Goal: Navigation & Orientation: Find specific page/section

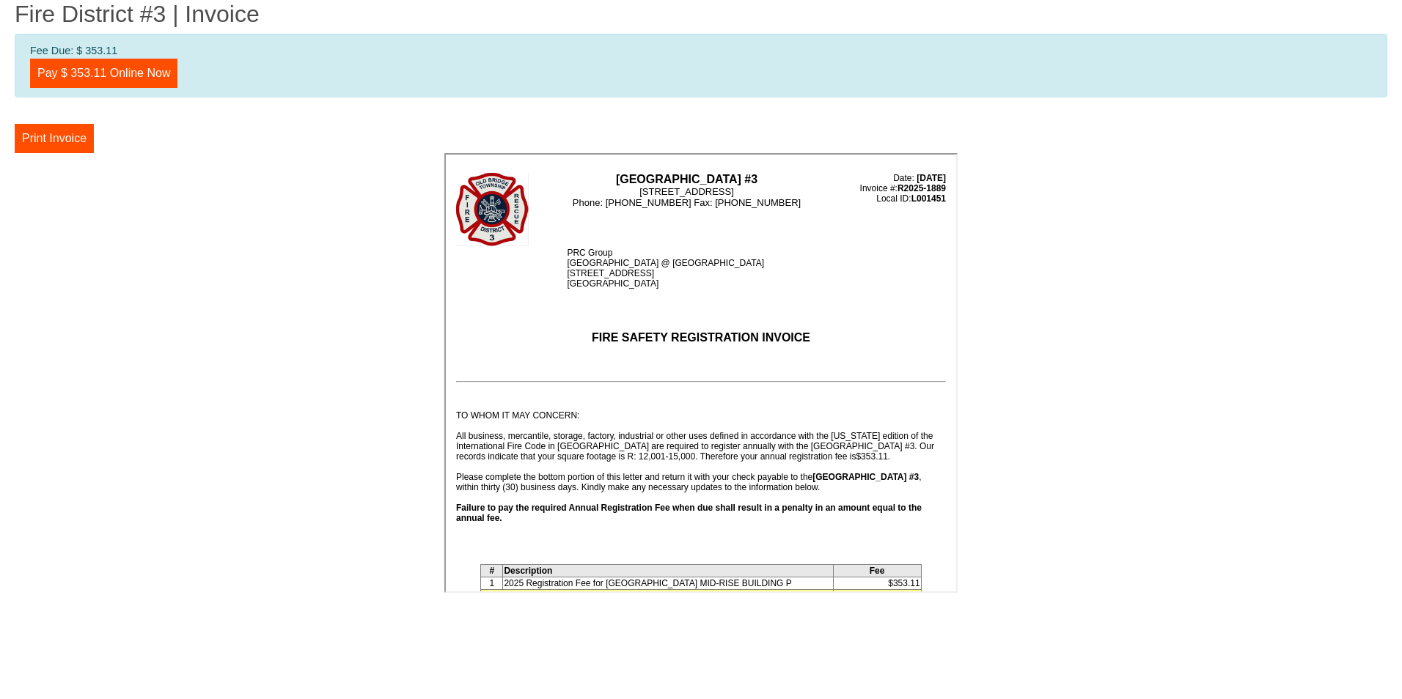
drag, startPoint x: 1361, startPoint y: 0, endPoint x: 160, endPoint y: 216, distance: 1220.7
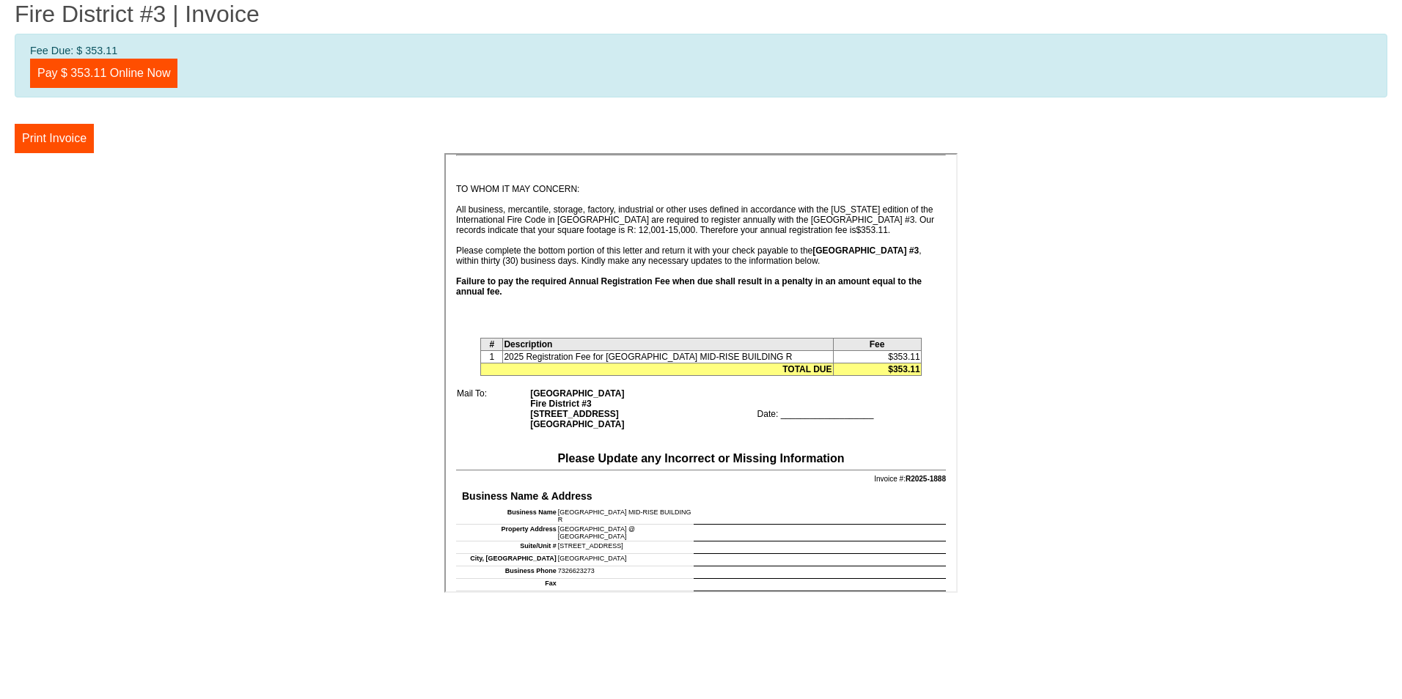
scroll to position [367, 0]
